Goal: Task Accomplishment & Management: Use online tool/utility

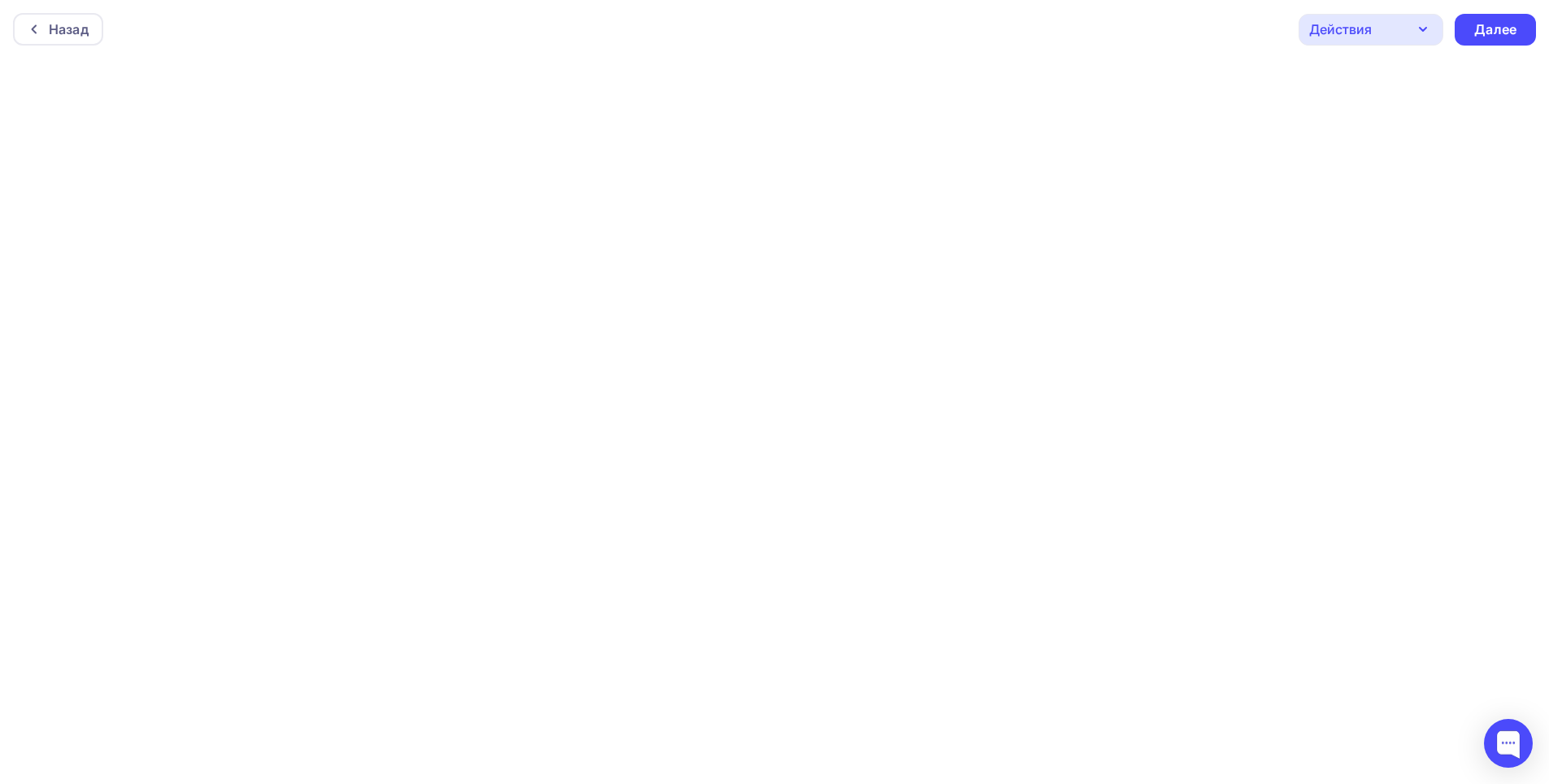
click at [1358, 33] on div "Действия" at bounding box center [1340, 29] width 62 height 19
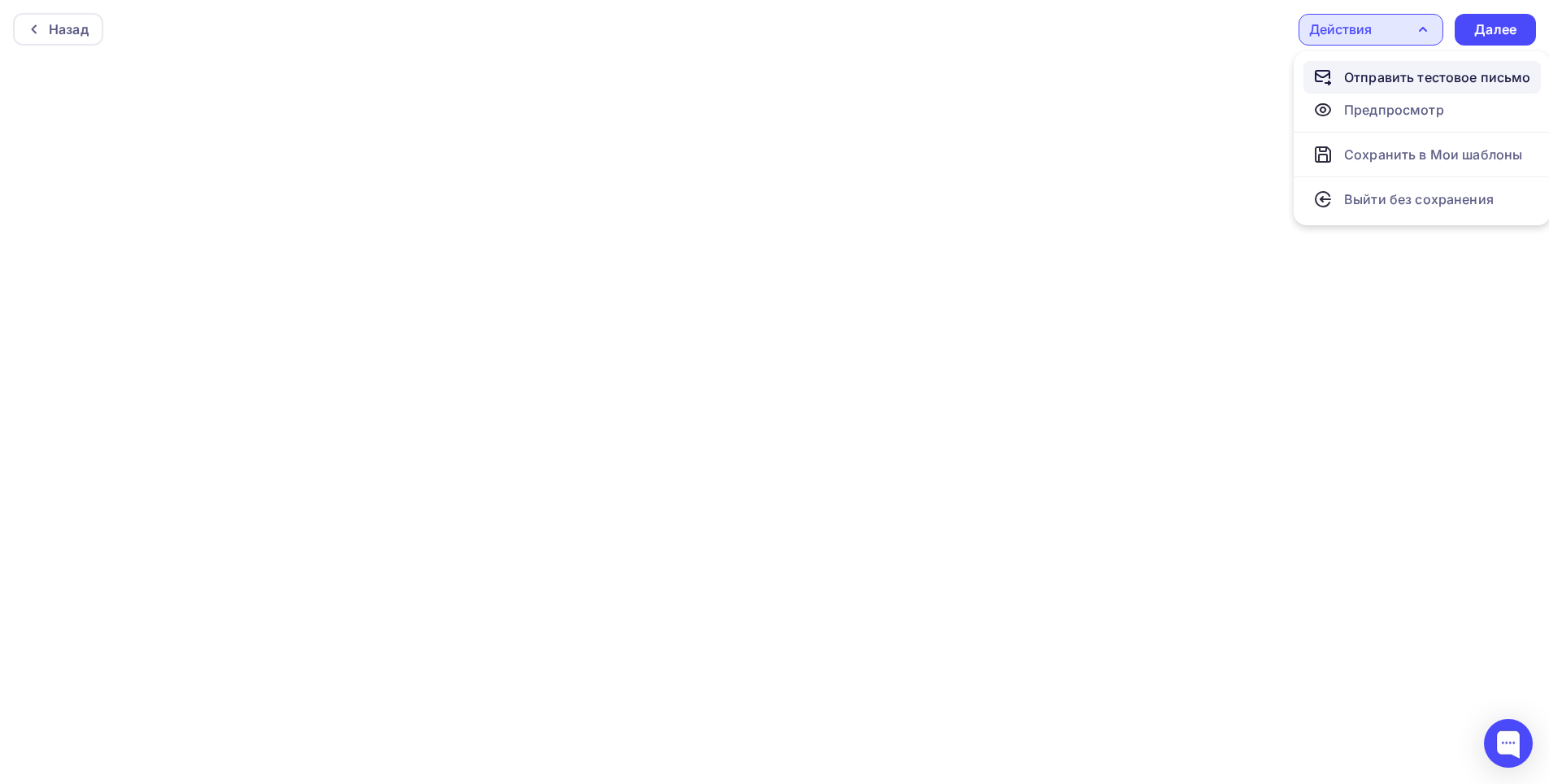
click at [1351, 70] on div "Отправить тестовое письмо" at bounding box center [1437, 77] width 187 height 19
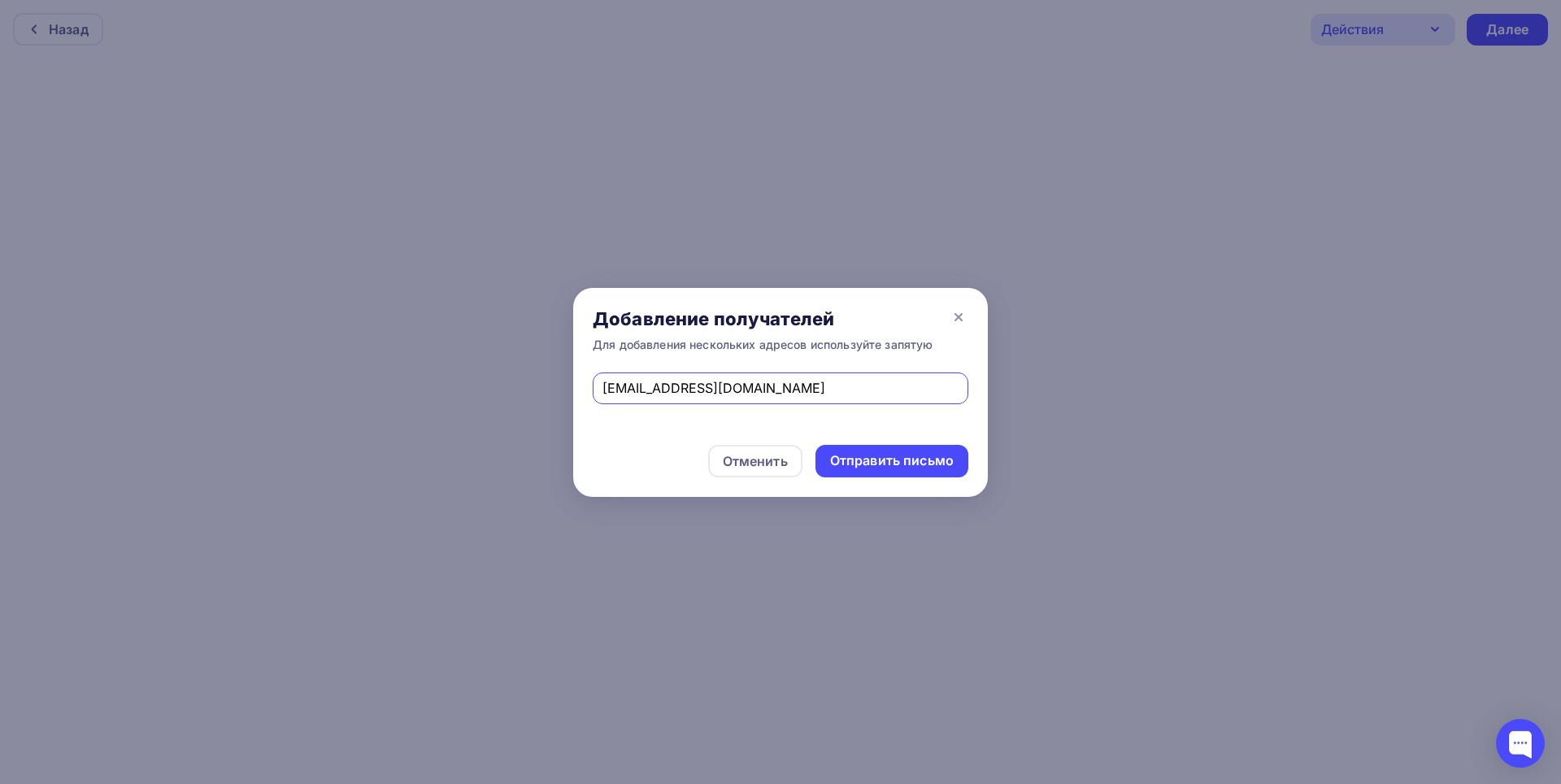
click at [623, 446] on div "Отменить Отправить письмо" at bounding box center [780, 461] width 415 height 71
click at [844, 460] on div "Отправить письмо" at bounding box center [891, 460] width 124 height 18
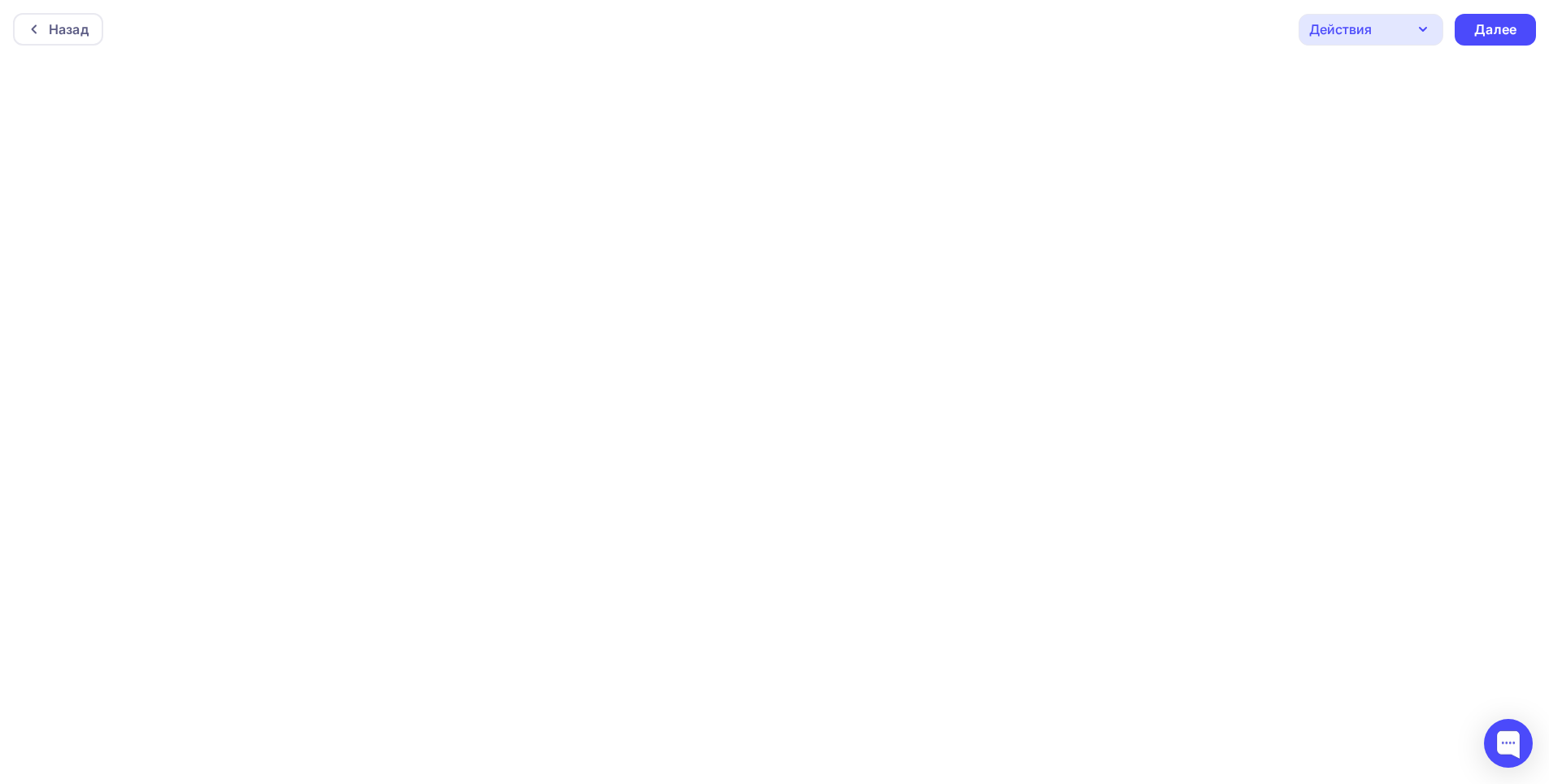
click at [1394, 26] on div "Действия" at bounding box center [1371, 30] width 145 height 32
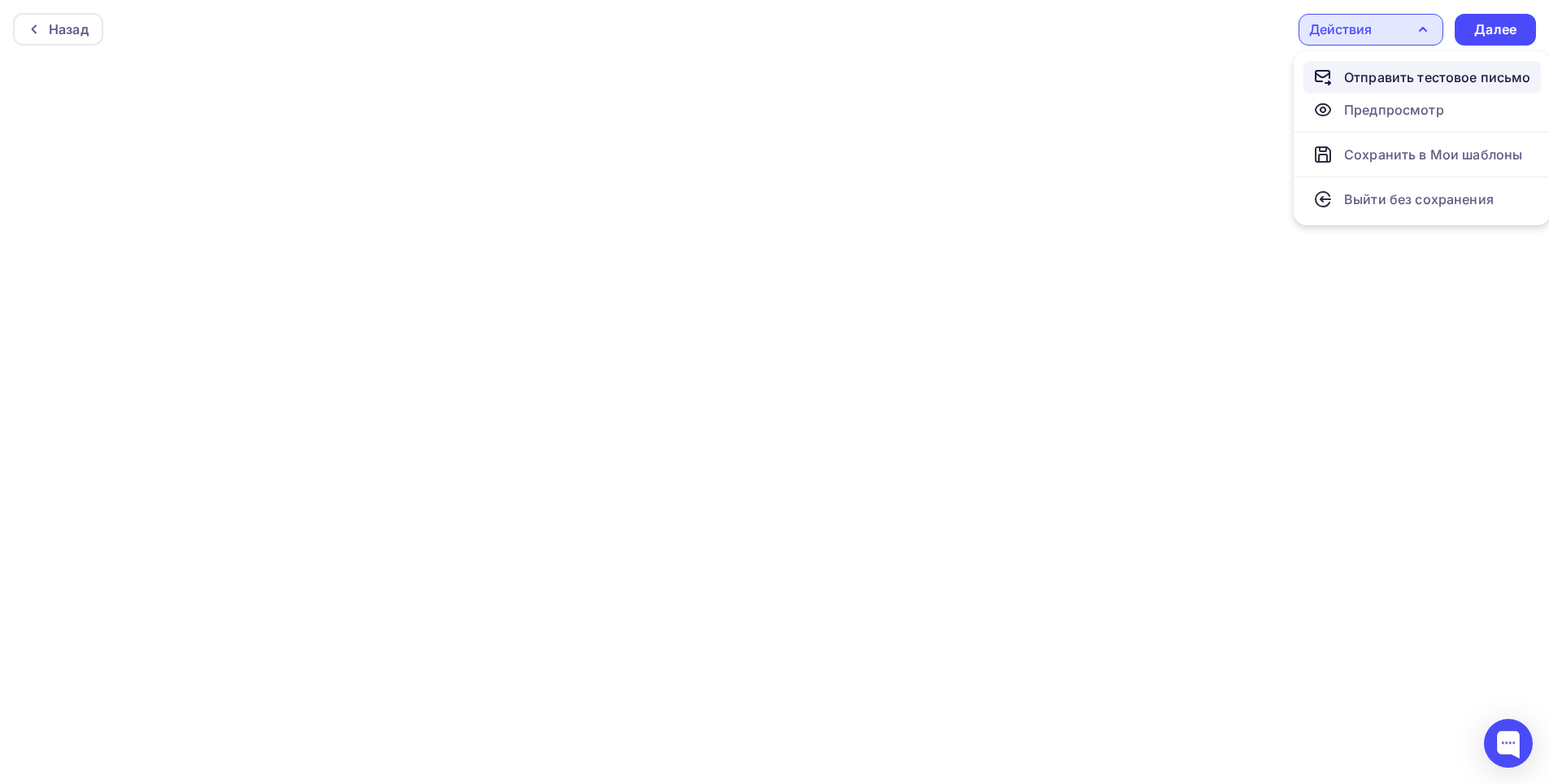
click at [1359, 76] on div "Отправить тестовое письмо" at bounding box center [1437, 77] width 187 height 19
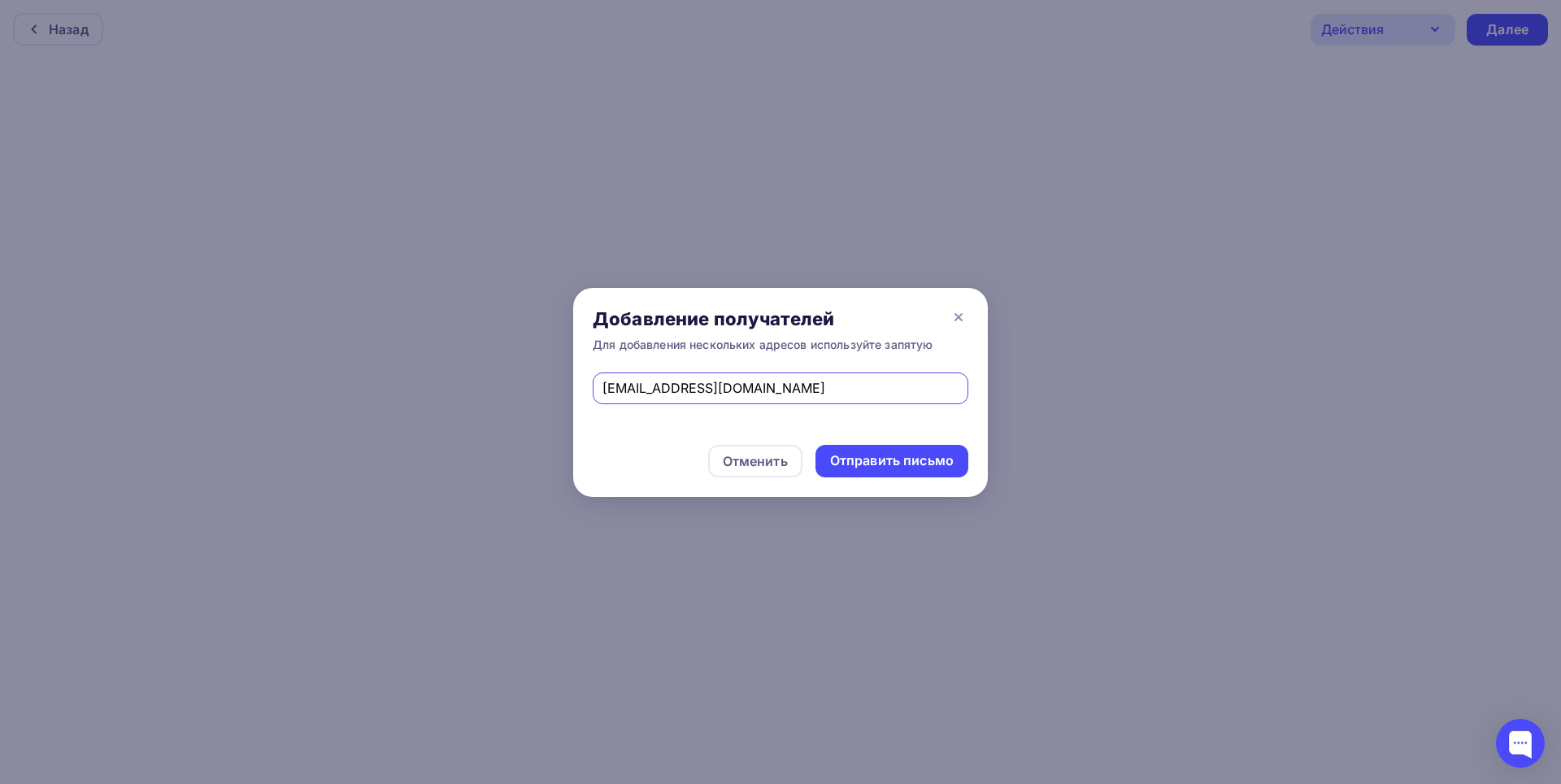
click at [940, 424] on div "[EMAIL_ADDRESS][DOMAIN_NAME]" at bounding box center [780, 399] width 415 height 53
click at [897, 461] on div "Отправить письмо" at bounding box center [891, 460] width 124 height 18
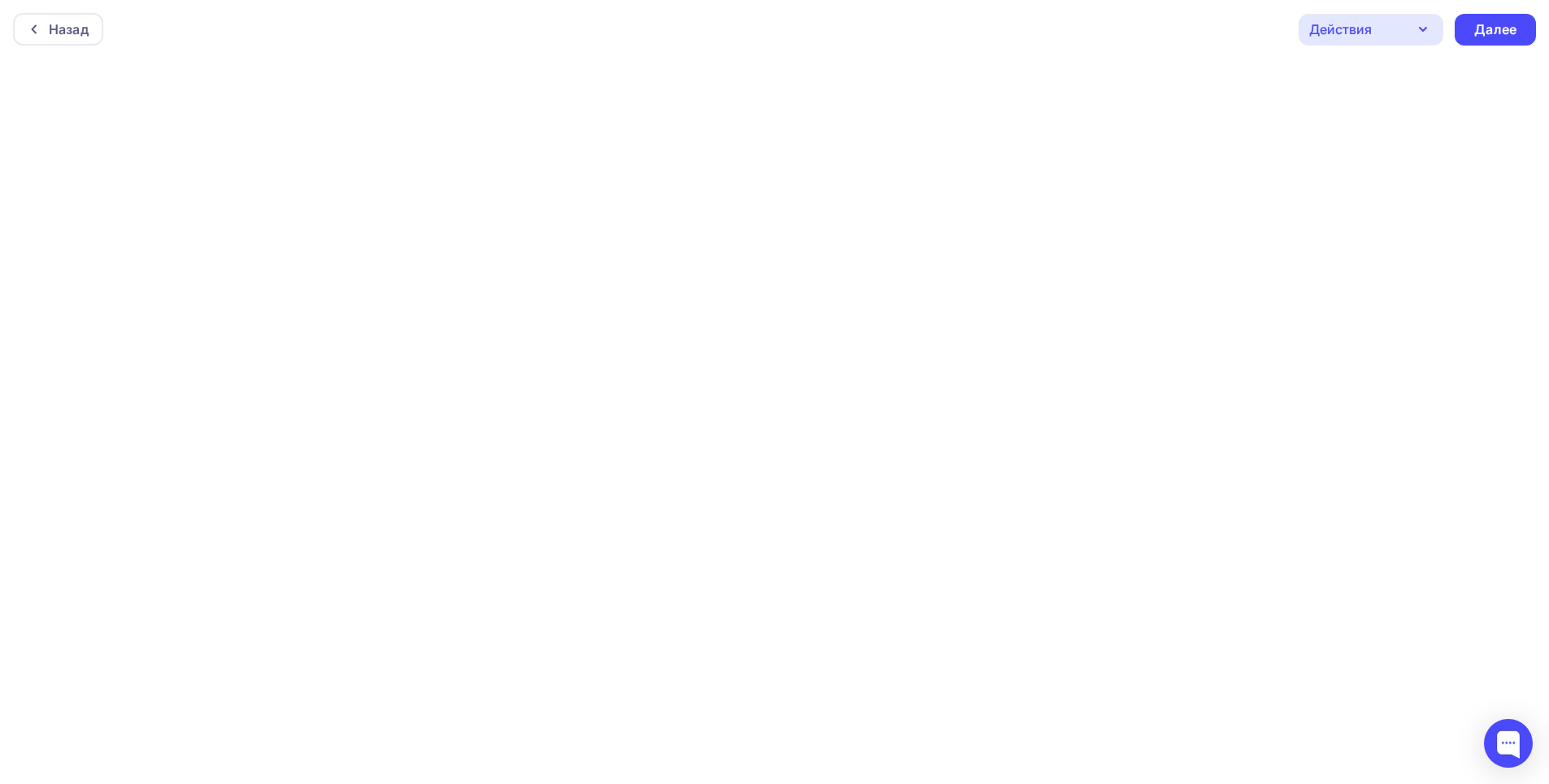
click at [1365, 30] on div "Действия" at bounding box center [1340, 29] width 62 height 19
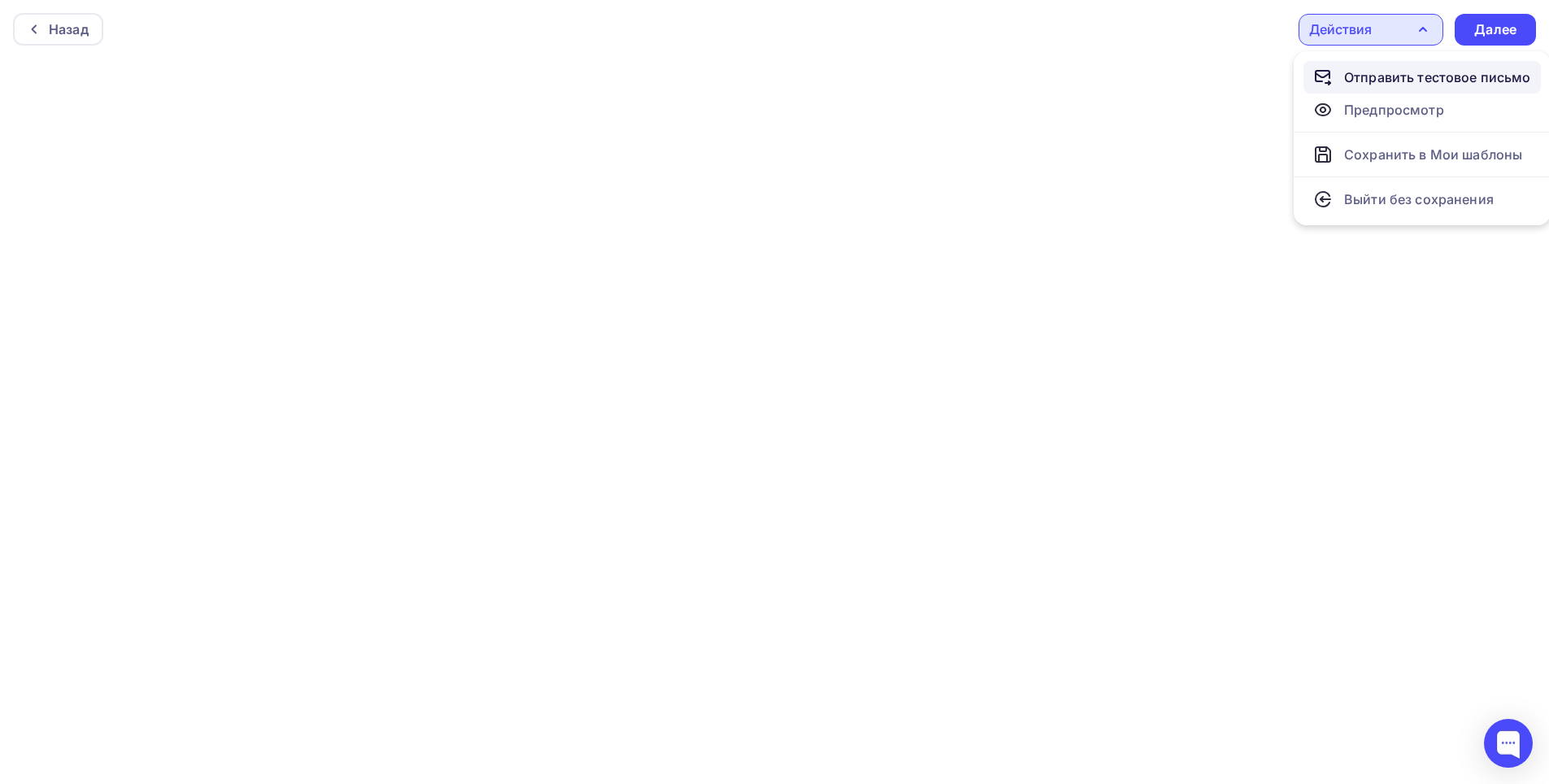
click at [1355, 67] on link "Отправить тестовое письмо" at bounding box center [1422, 76] width 237 height 33
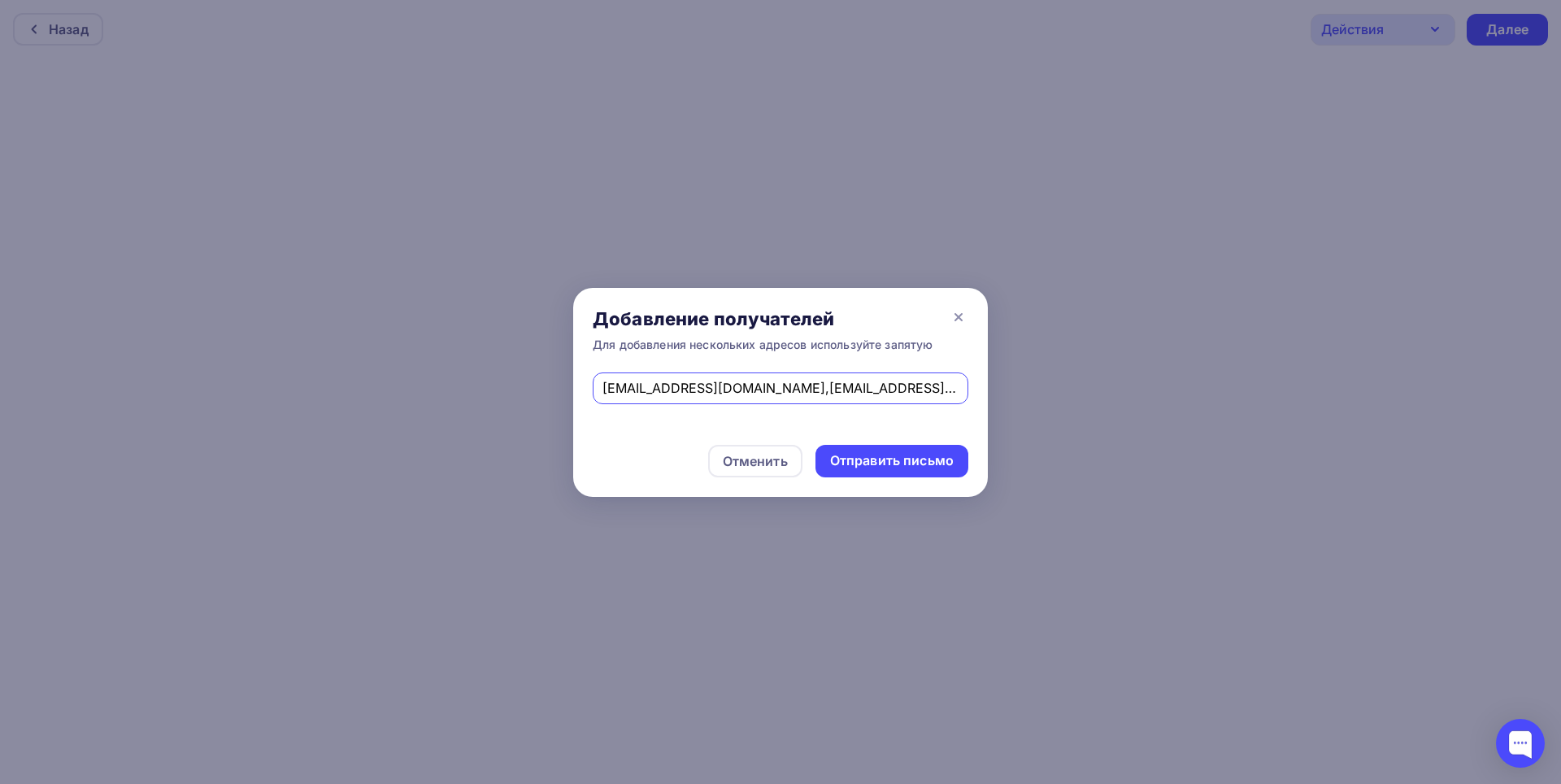
scroll to position [0, 336]
type input "valeriya.kuz1988@mail.ru,asikrunew@mail.ru,dima.bulan2@yandex.ru,asikrunew@mail…"
click at [878, 465] on div "Отправить письмо" at bounding box center [891, 460] width 124 height 18
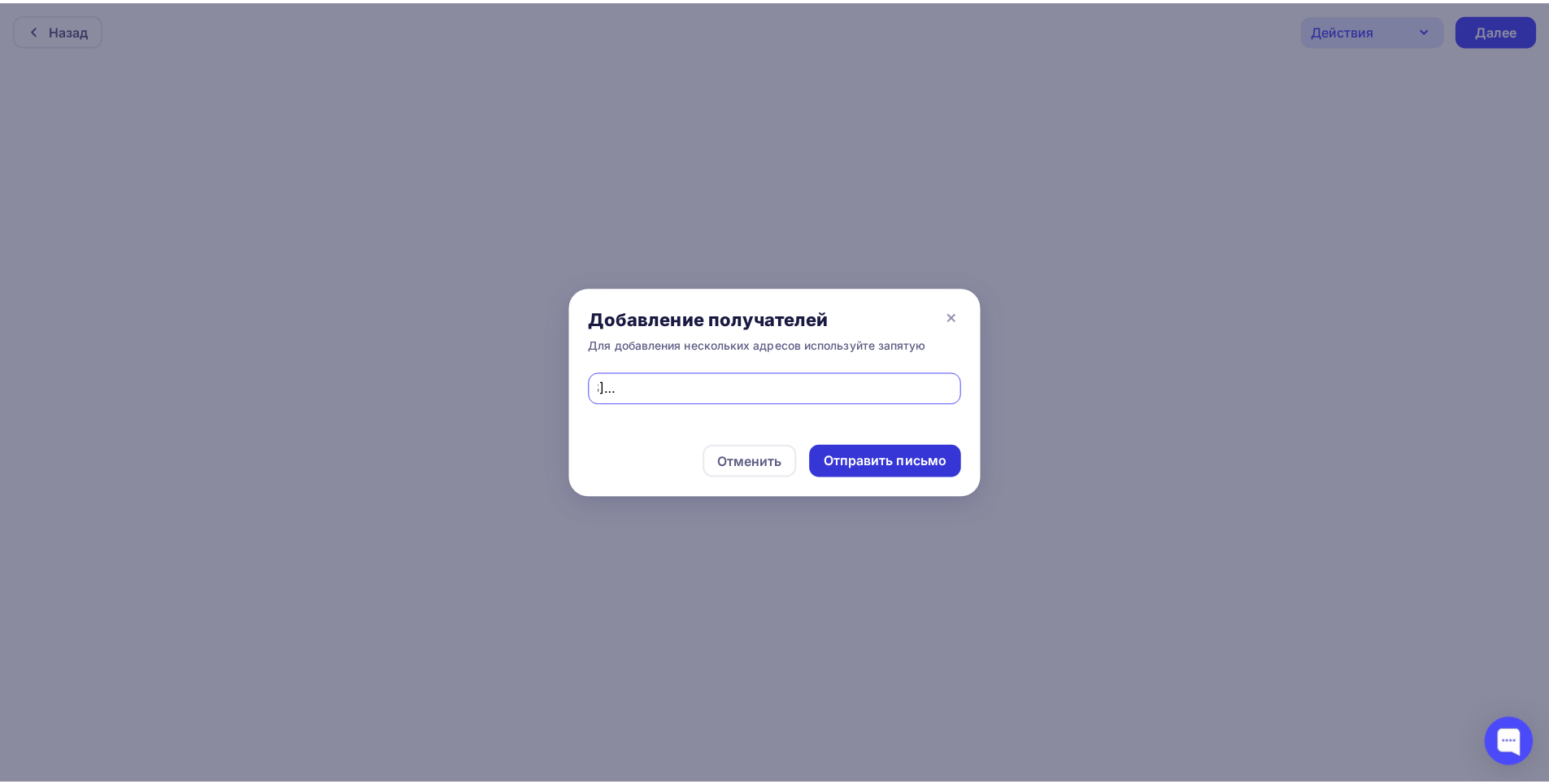
scroll to position [0, 0]
